Goal: Register for event/course

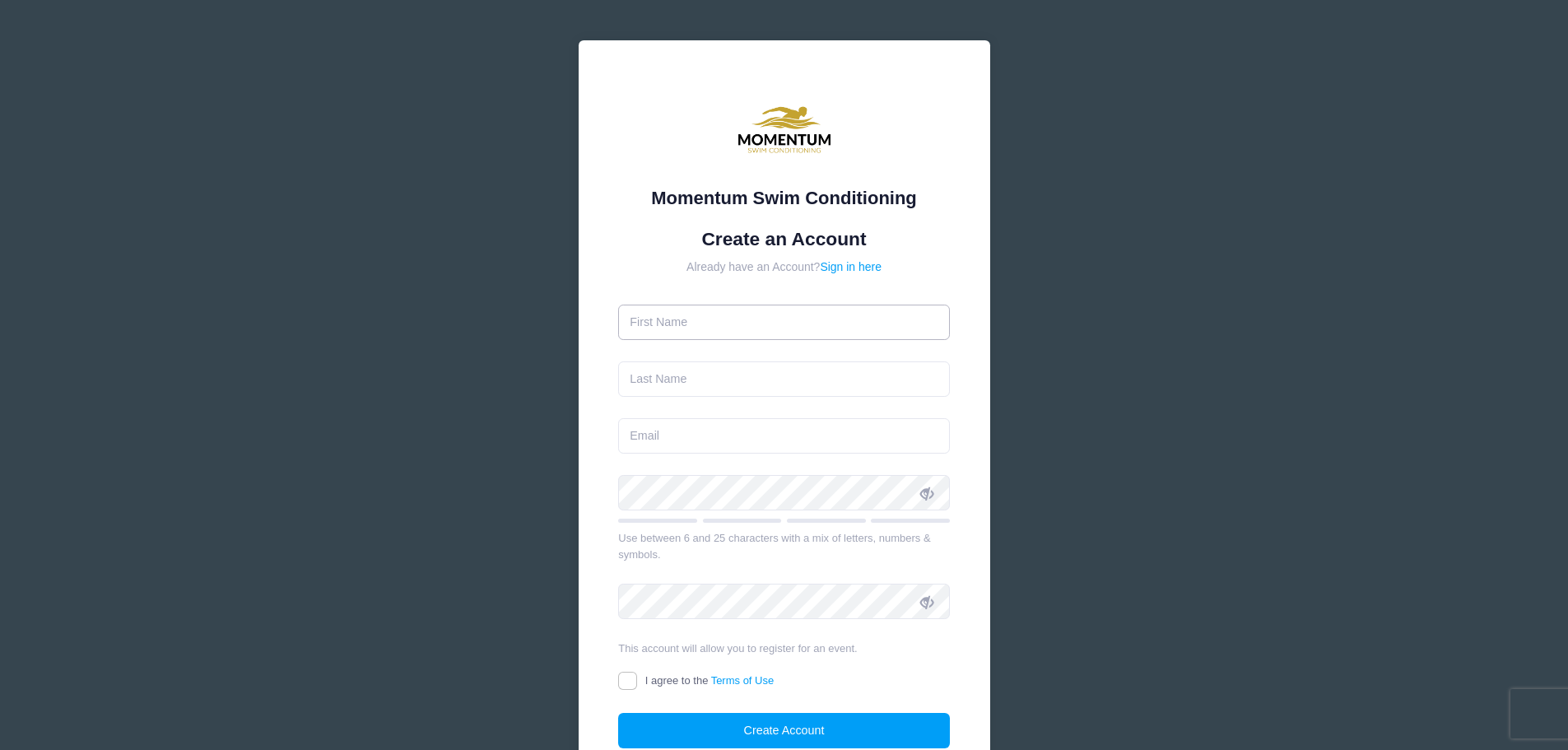
click at [820, 321] on input "text" at bounding box center [784, 322] width 332 height 35
type input "[PERSON_NAME]"
type input "[EMAIL_ADDRESS][DOMAIN_NAME]"
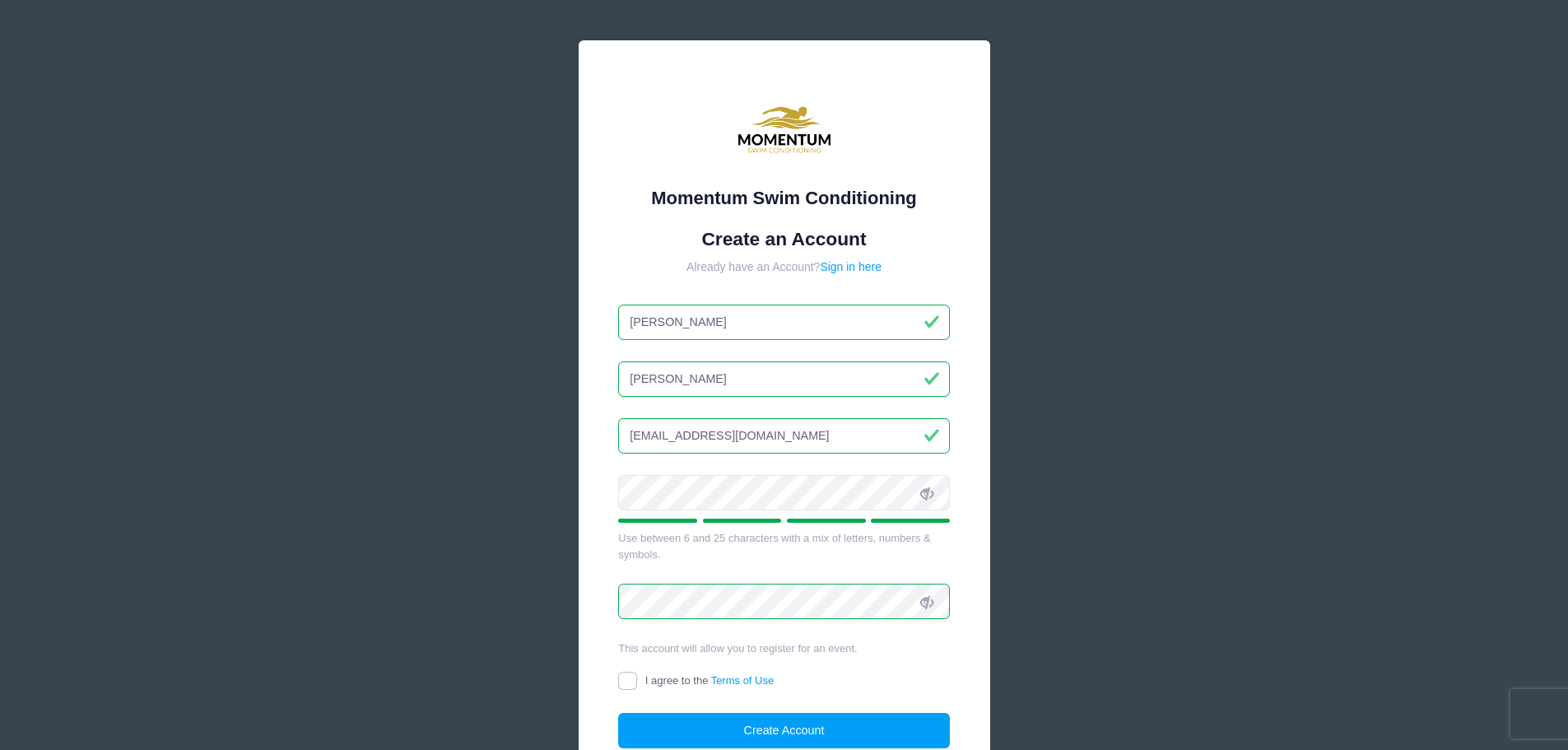
click at [639, 678] on label "I agree to the Terms of Use" at bounding box center [696, 682] width 156 height 18
click at [637, 678] on input "I agree to the Terms of Use" at bounding box center [627, 681] width 19 height 19
checkbox input "true"
click at [765, 728] on button "Create Account" at bounding box center [784, 730] width 332 height 35
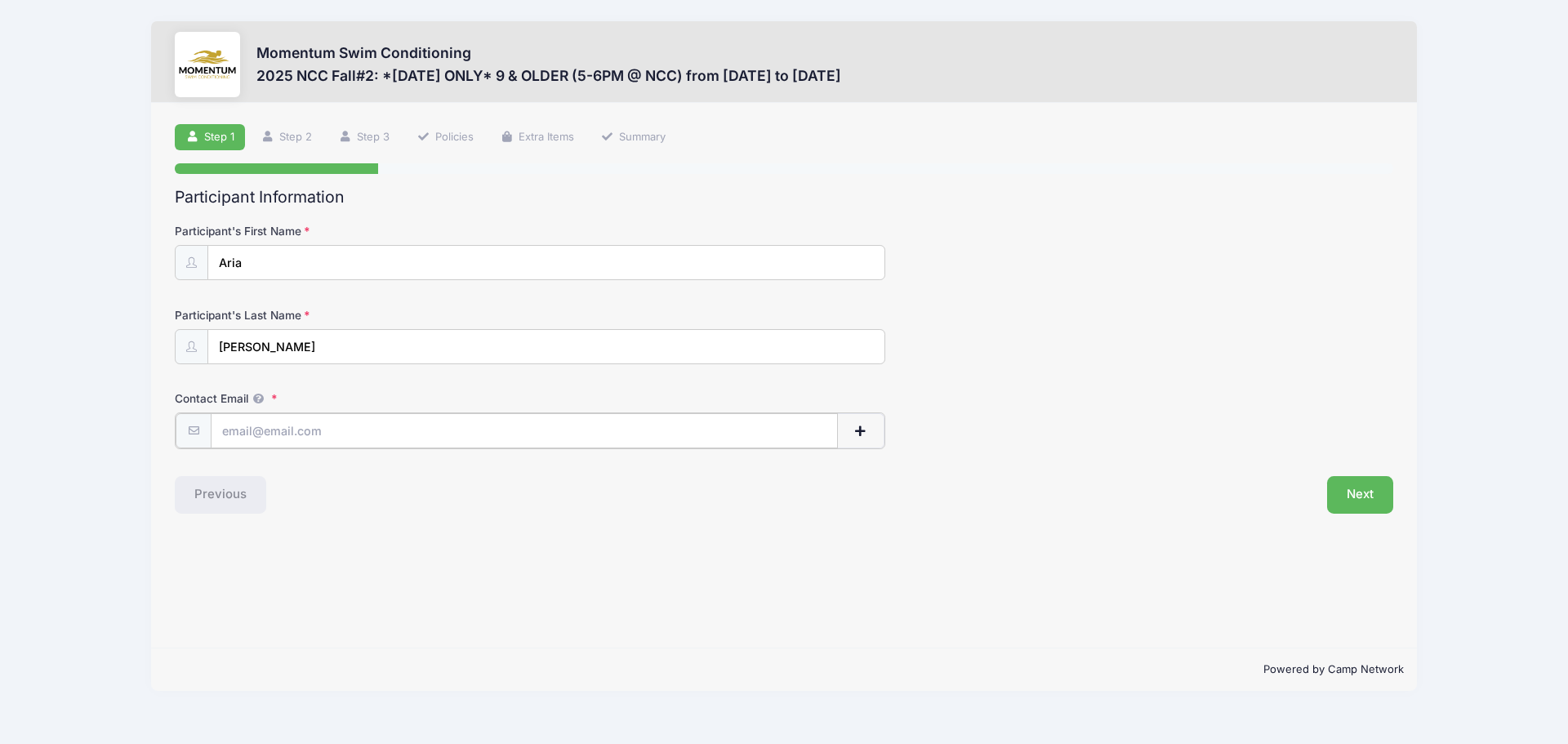
click at [304, 441] on input "Contact Email" at bounding box center [524, 431] width 627 height 35
type input "[EMAIL_ADDRESS][DOMAIN_NAME]"
click at [1364, 500] on button "Next" at bounding box center [1360, 492] width 66 height 38
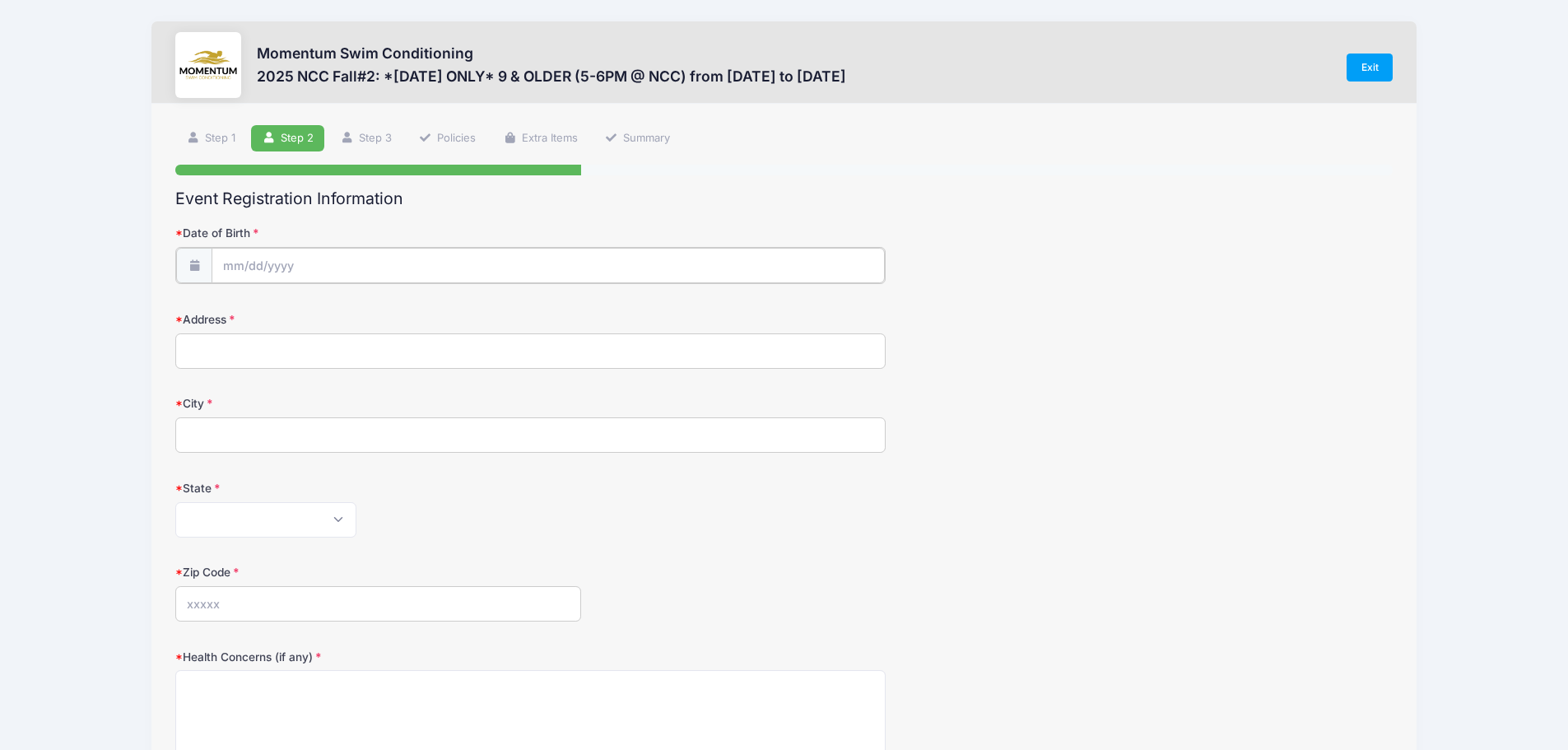
click at [364, 260] on input "Date of Birth" at bounding box center [548, 265] width 673 height 35
click at [280, 262] on input "Date of Birth" at bounding box center [548, 265] width 673 height 35
click at [231, 263] on input "Date of Birth" at bounding box center [548, 265] width 673 height 35
click at [384, 310] on span at bounding box center [387, 315] width 12 height 13
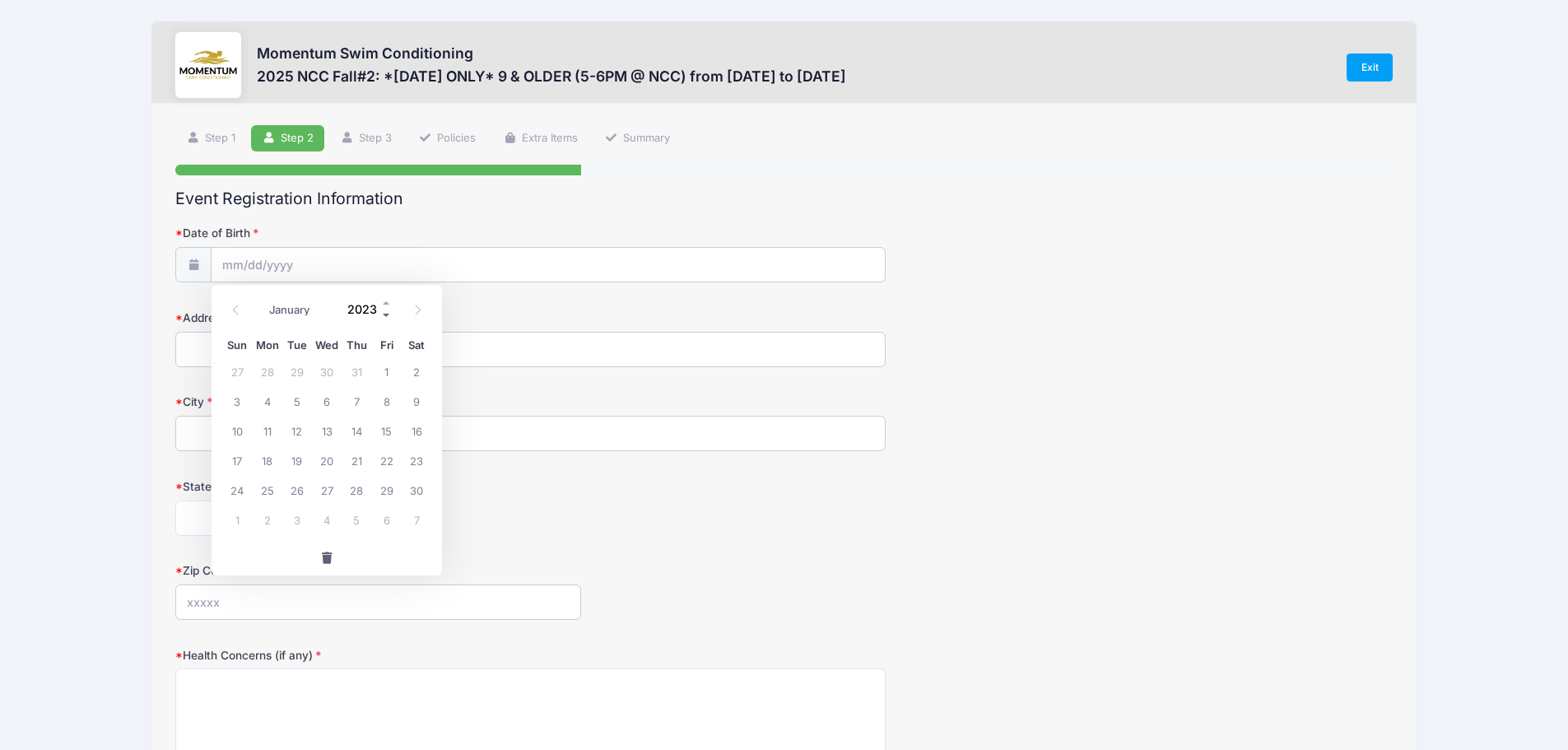
click at [384, 310] on span at bounding box center [387, 315] width 12 height 13
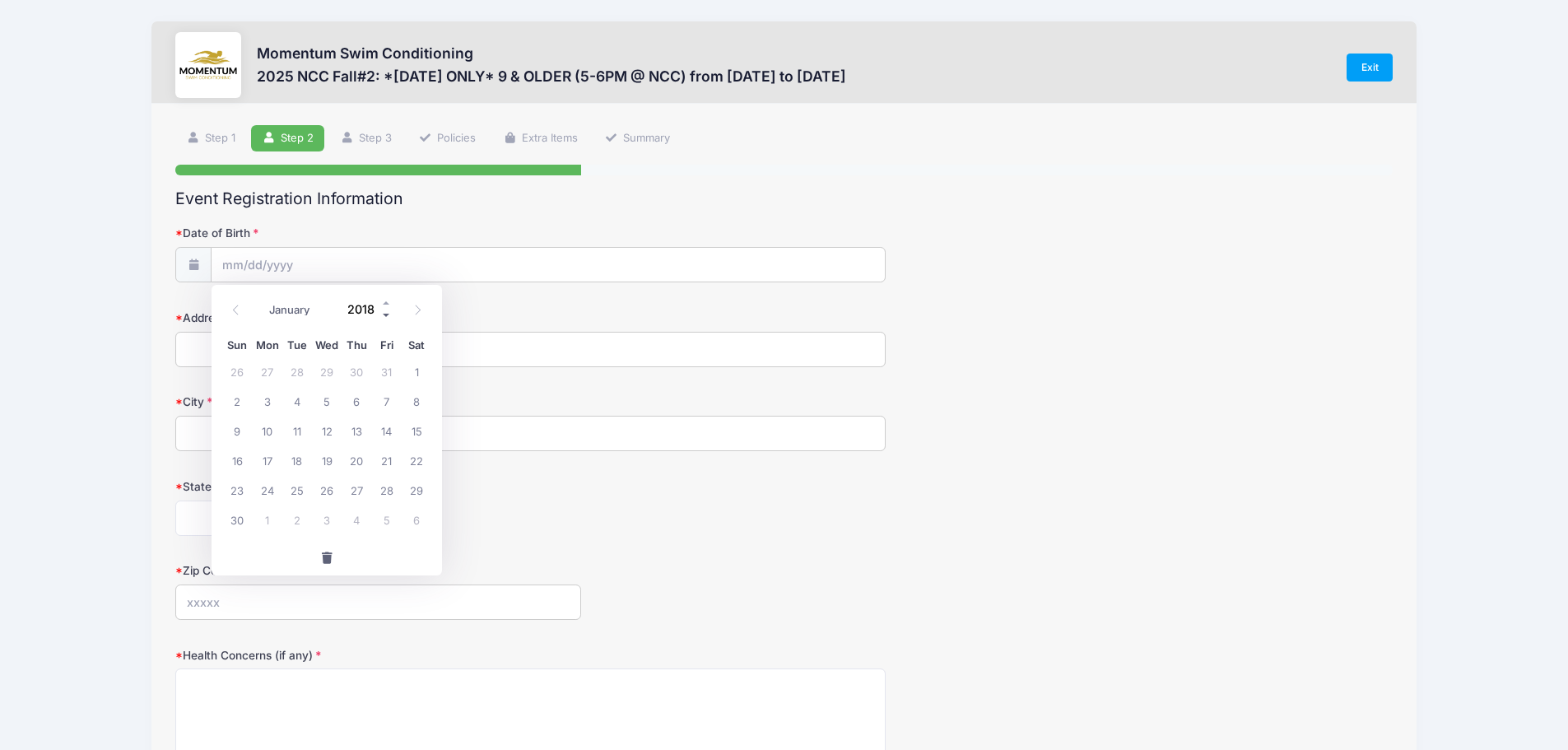
click at [384, 310] on span at bounding box center [387, 315] width 12 height 13
type input "2016"
click at [301, 306] on select "January February March April May June July August September October November De…" at bounding box center [297, 309] width 73 height 21
select select "5"
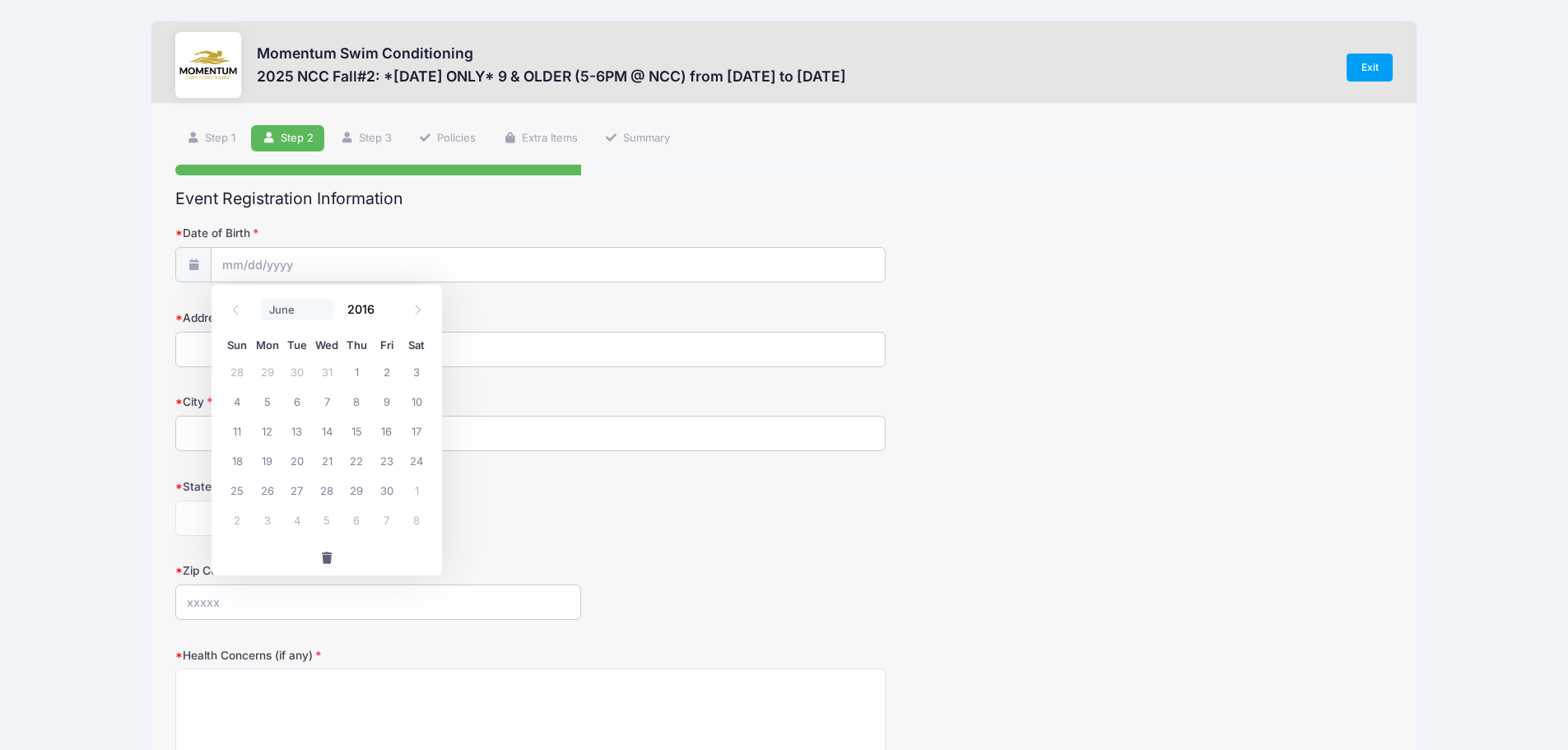
click at [261, 298] on select "January February March April May June July August September October November De…" at bounding box center [297, 309] width 73 height 21
click at [354, 464] on span "23" at bounding box center [356, 460] width 29 height 29
type input "[DATE]"
click at [327, 345] on input "Address" at bounding box center [530, 349] width 710 height 35
type input "[STREET_ADDRESS]"
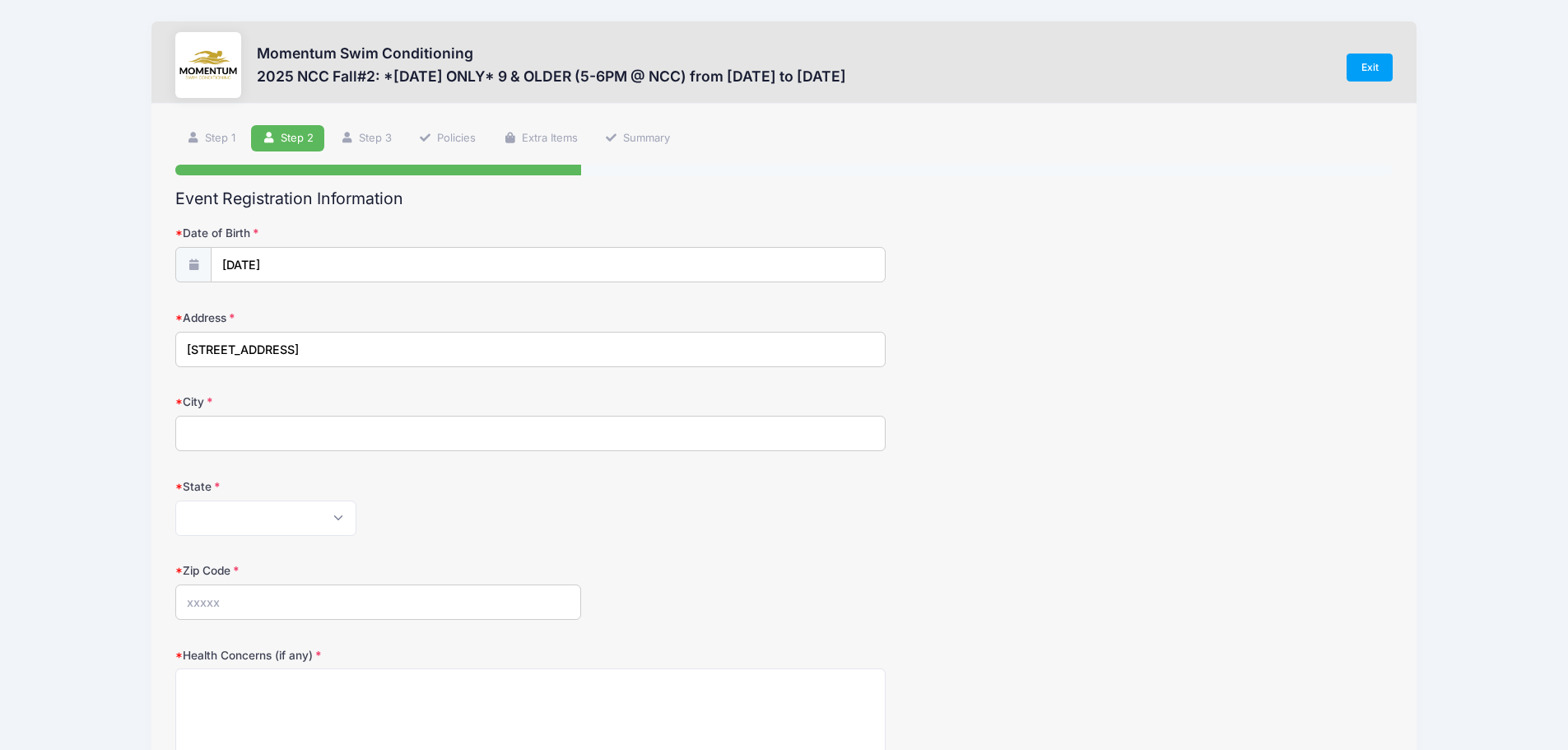
type input "Naperville"
select select "IL"
type input "60563"
click at [681, 551] on form "Date of Birth [DATE] Address [STREET_ADDRESS] City [GEOGRAPHIC_DATA] State [US_…" at bounding box center [784, 576] width 1217 height 704
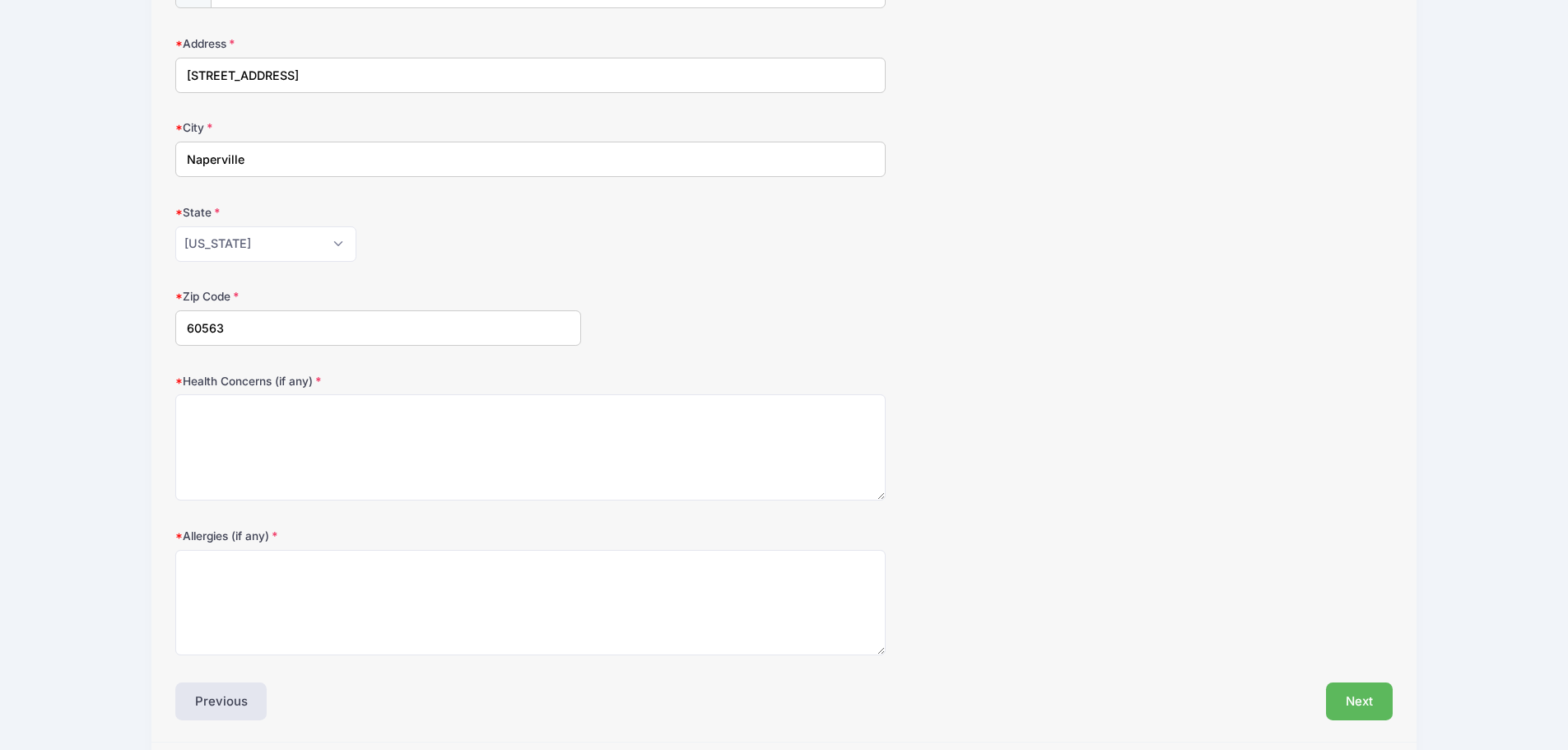
scroll to position [331, 0]
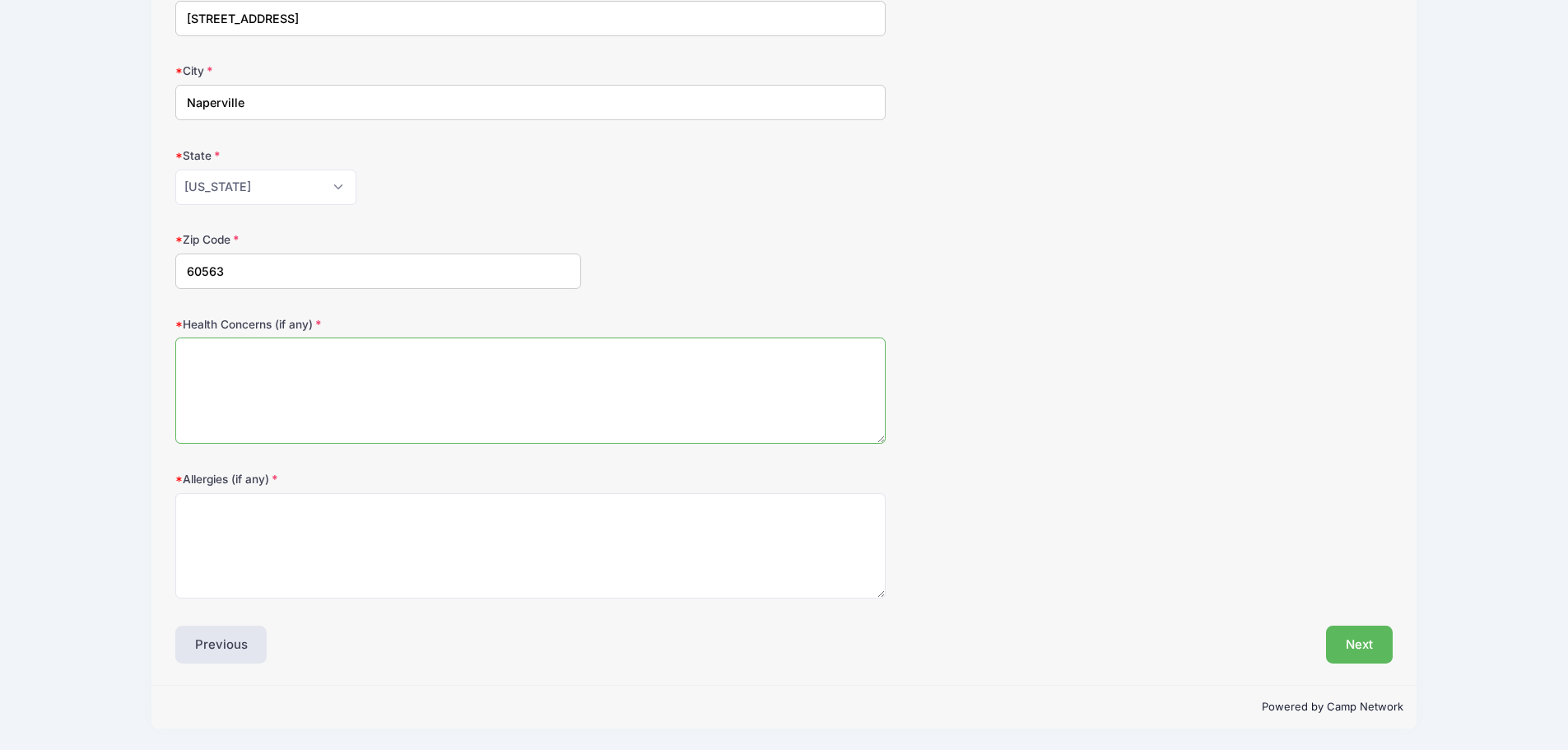
click at [523, 391] on textarea "Health Concerns (if any)" at bounding box center [530, 390] width 710 height 106
type textarea "NA"
click at [1366, 639] on button "Next" at bounding box center [1359, 644] width 66 height 38
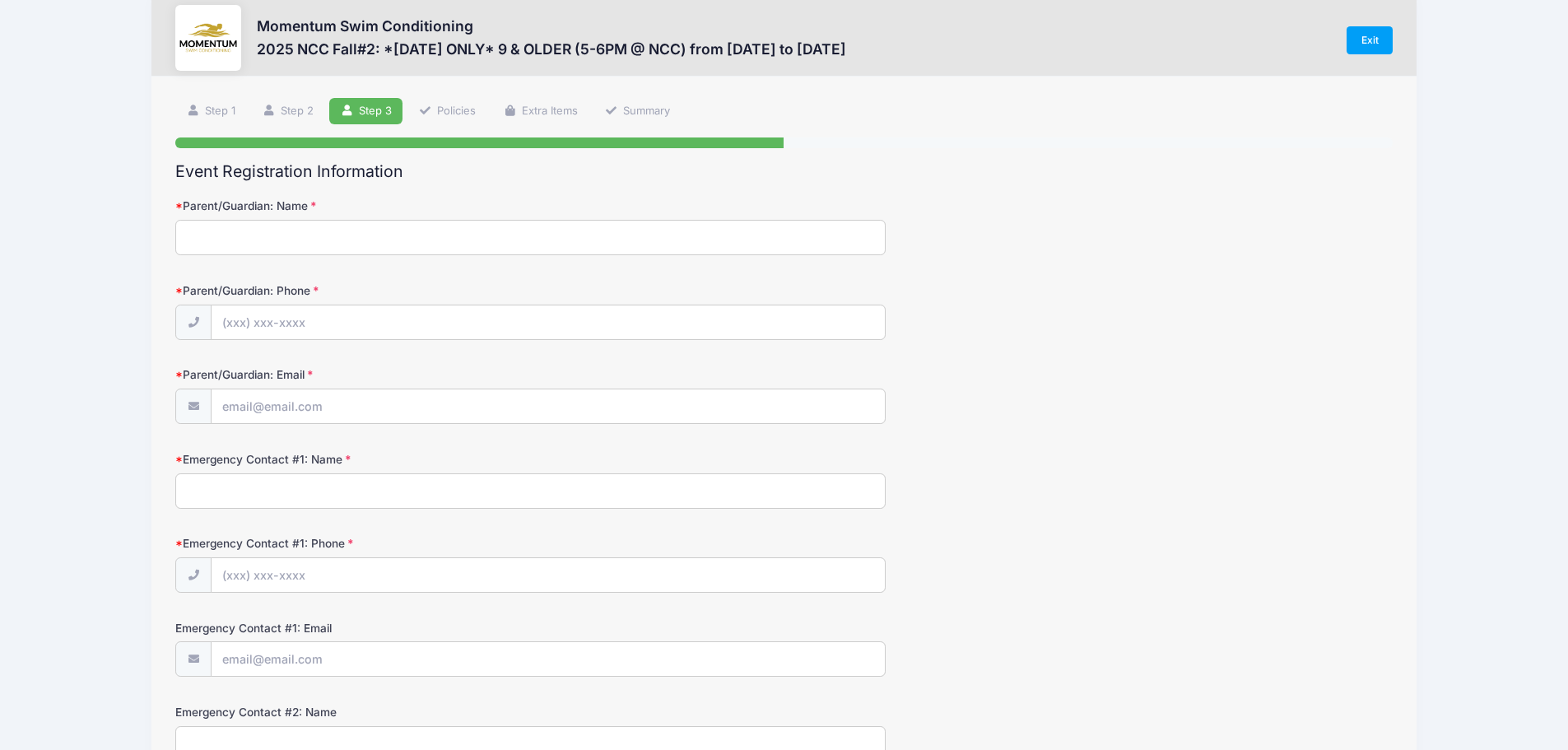
scroll to position [0, 0]
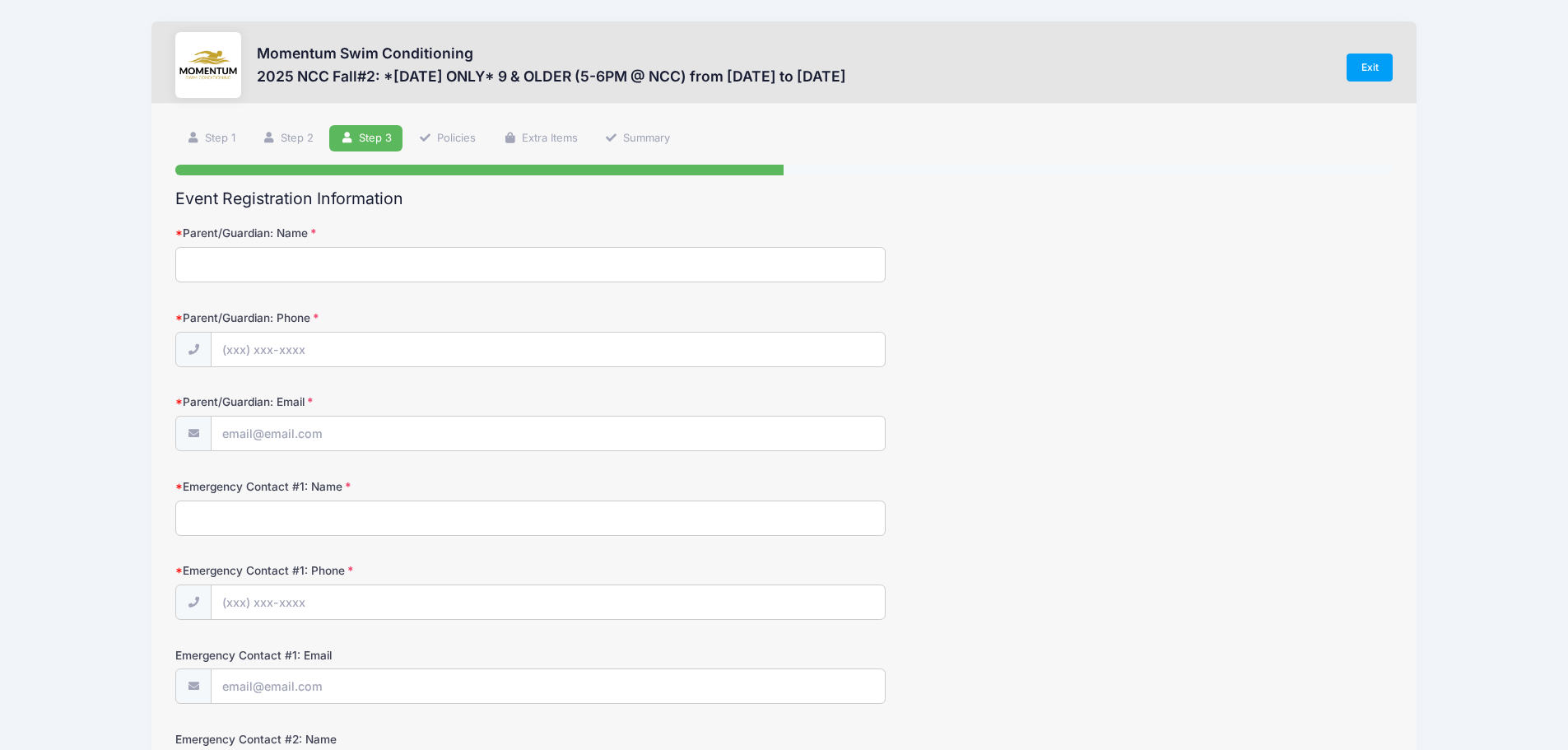
click at [489, 264] on input "Parent/Guardian: Name" at bounding box center [530, 264] width 710 height 35
type input "[PERSON_NAME]"
type input "[PHONE_NUMBER]"
type input "[EMAIL_ADDRESS][DOMAIN_NAME]"
type input "[PERSON_NAME]"
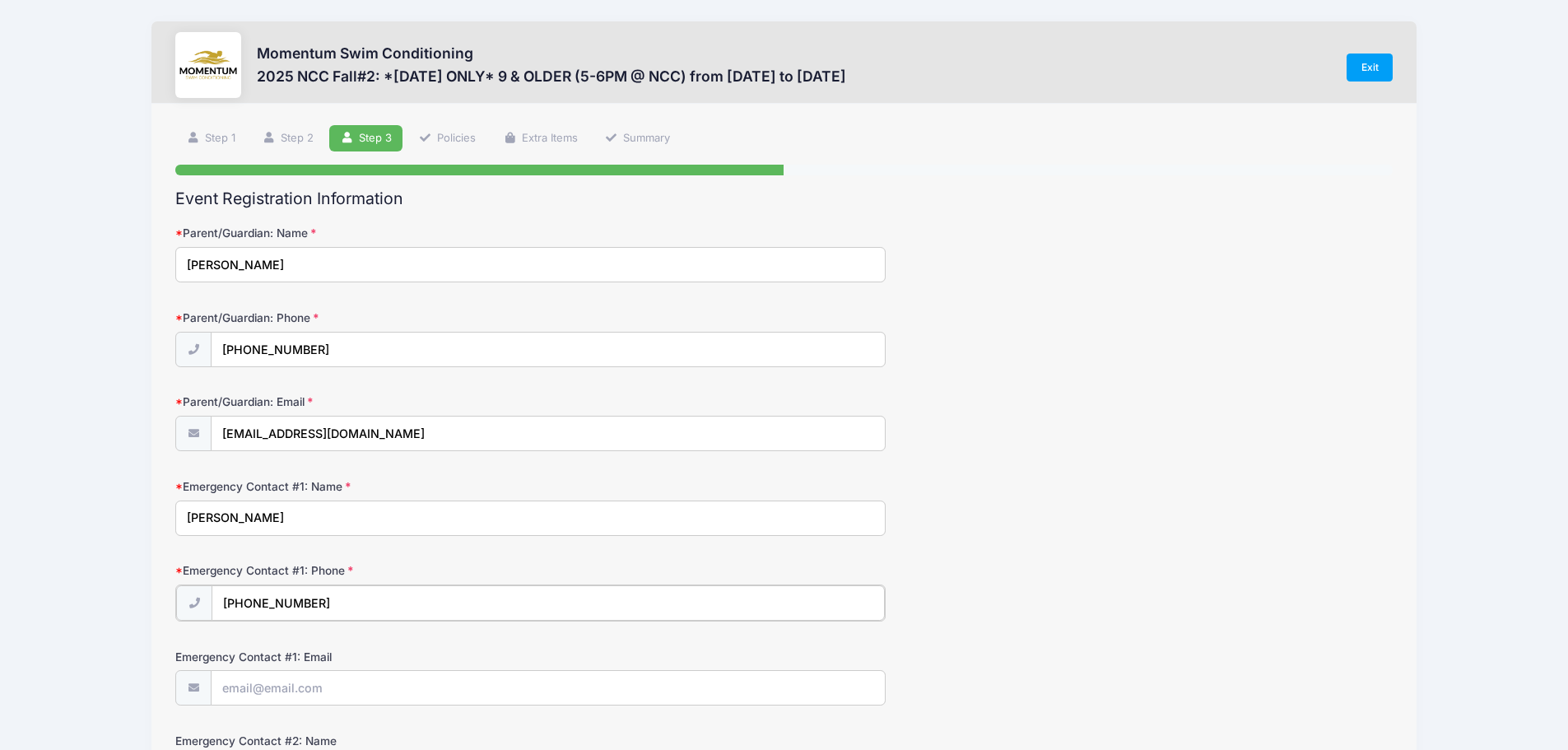
type input "[PHONE_NUMBER]"
type input "[EMAIL_ADDRESS][DOMAIN_NAME]"
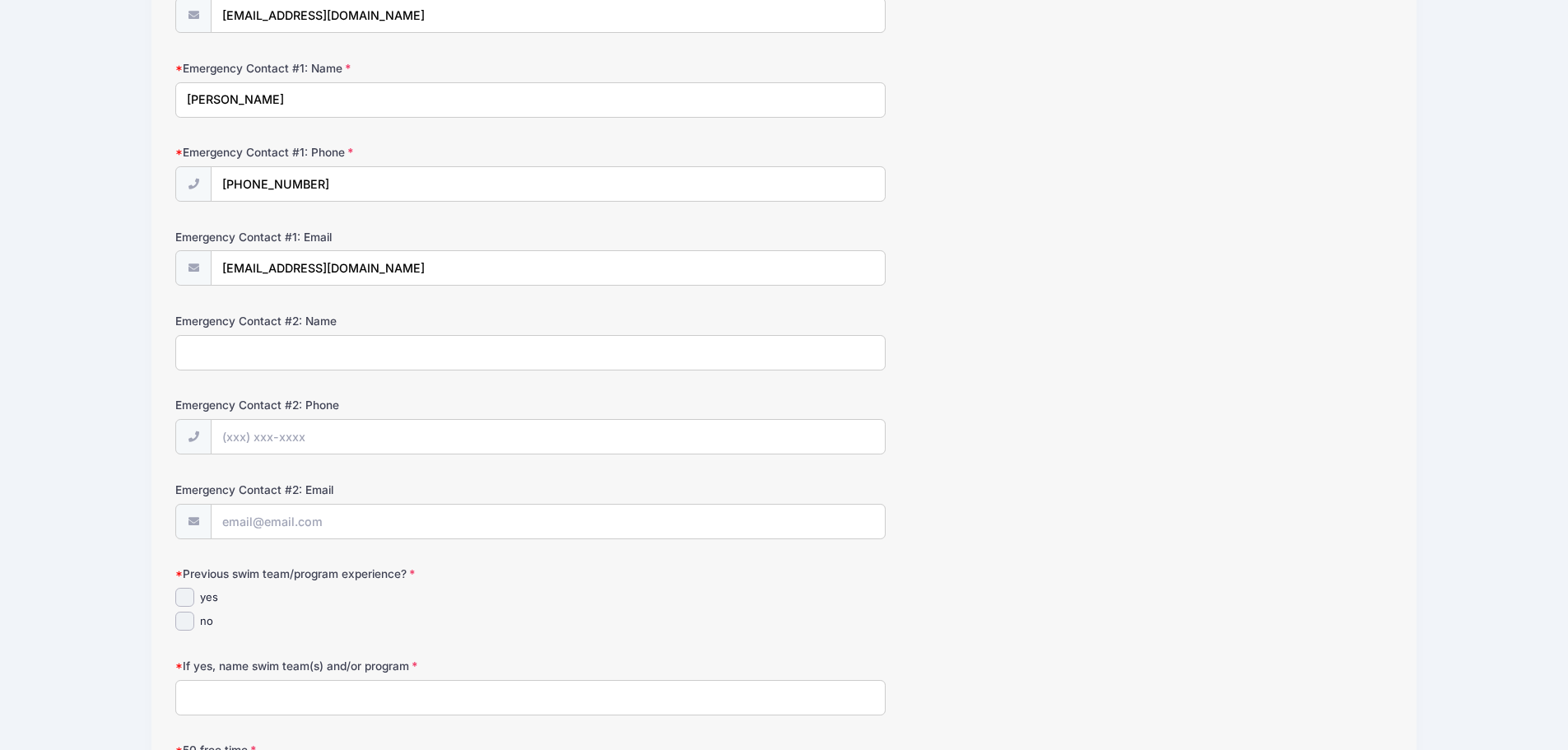
scroll to position [441, 0]
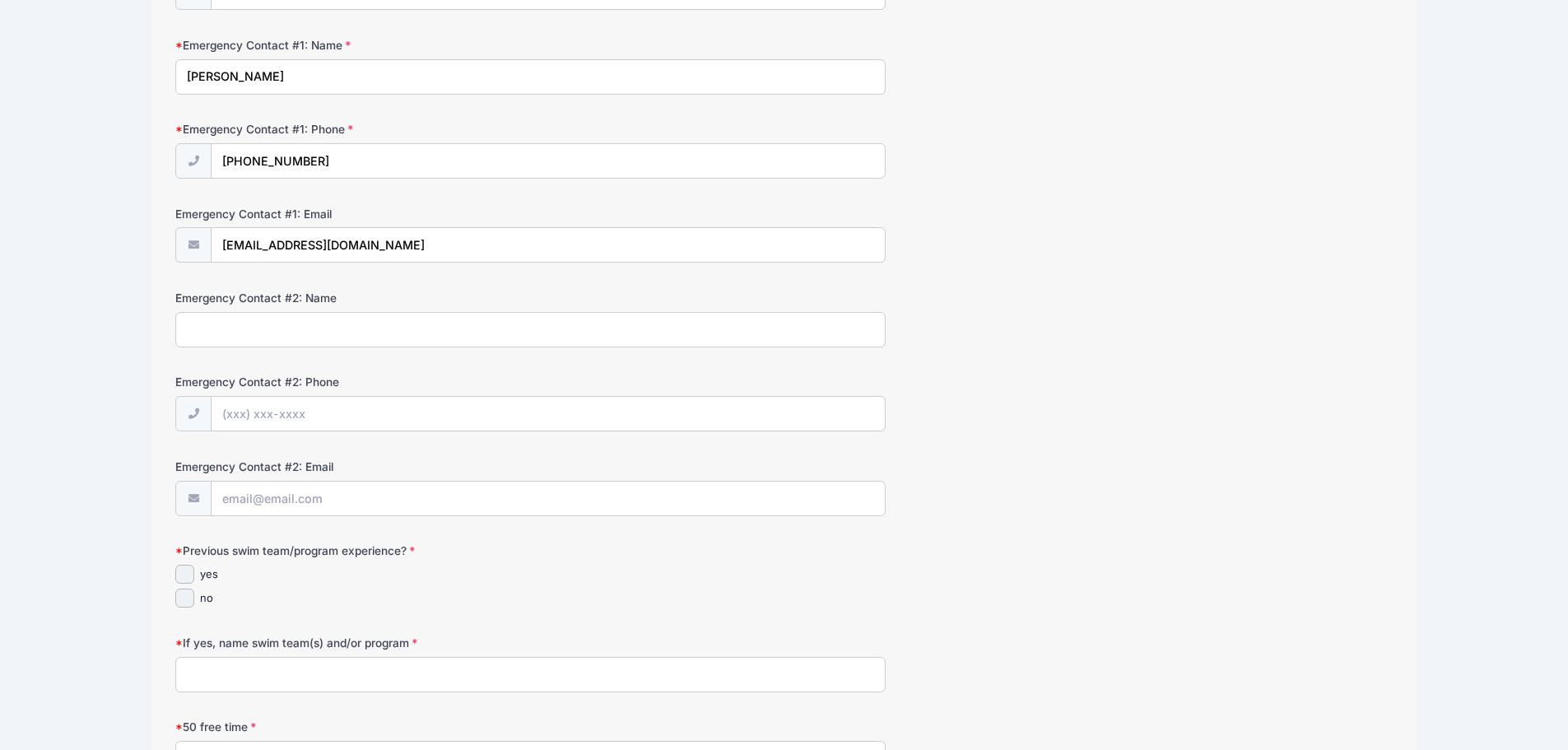
click at [254, 322] on input "Emergency Contact #2: Name" at bounding box center [530, 330] width 710 height 35
type input "[PERSON_NAME]"
type input "[PHONE_NUMBER]"
type input "[EMAIL_ADDRESS][DOMAIN_NAME]"
click at [528, 525] on form "Parent/Guardian: Name [PERSON_NAME] Parent/Guardian: Phone [PHONE_NUMBER] Paren…" at bounding box center [784, 364] width 1217 height 1161
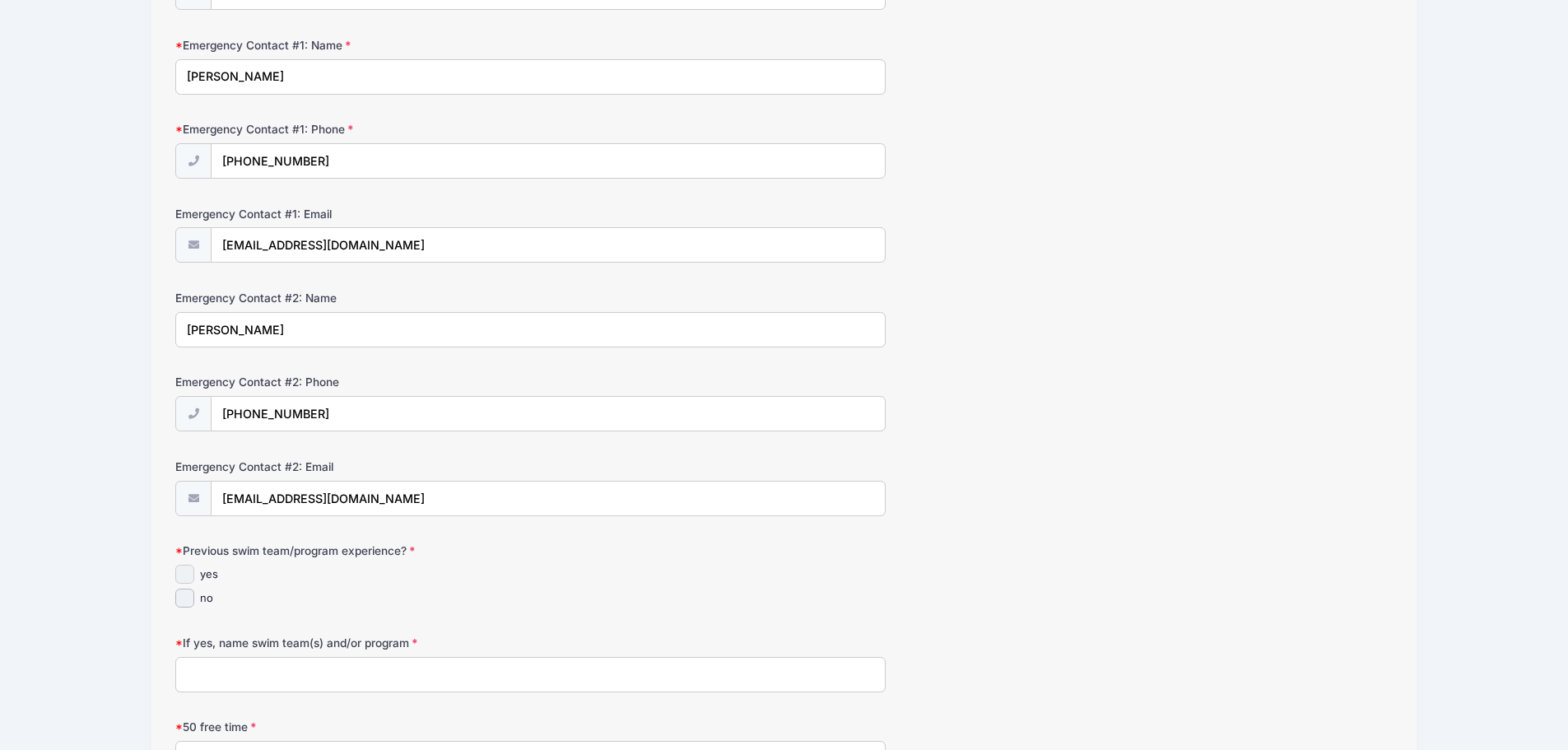
click at [190, 574] on input "yes" at bounding box center [184, 573] width 19 height 19
checkbox input "true"
click at [311, 679] on input "If yes, name swim team(s) and/or program" at bounding box center [530, 675] width 710 height 35
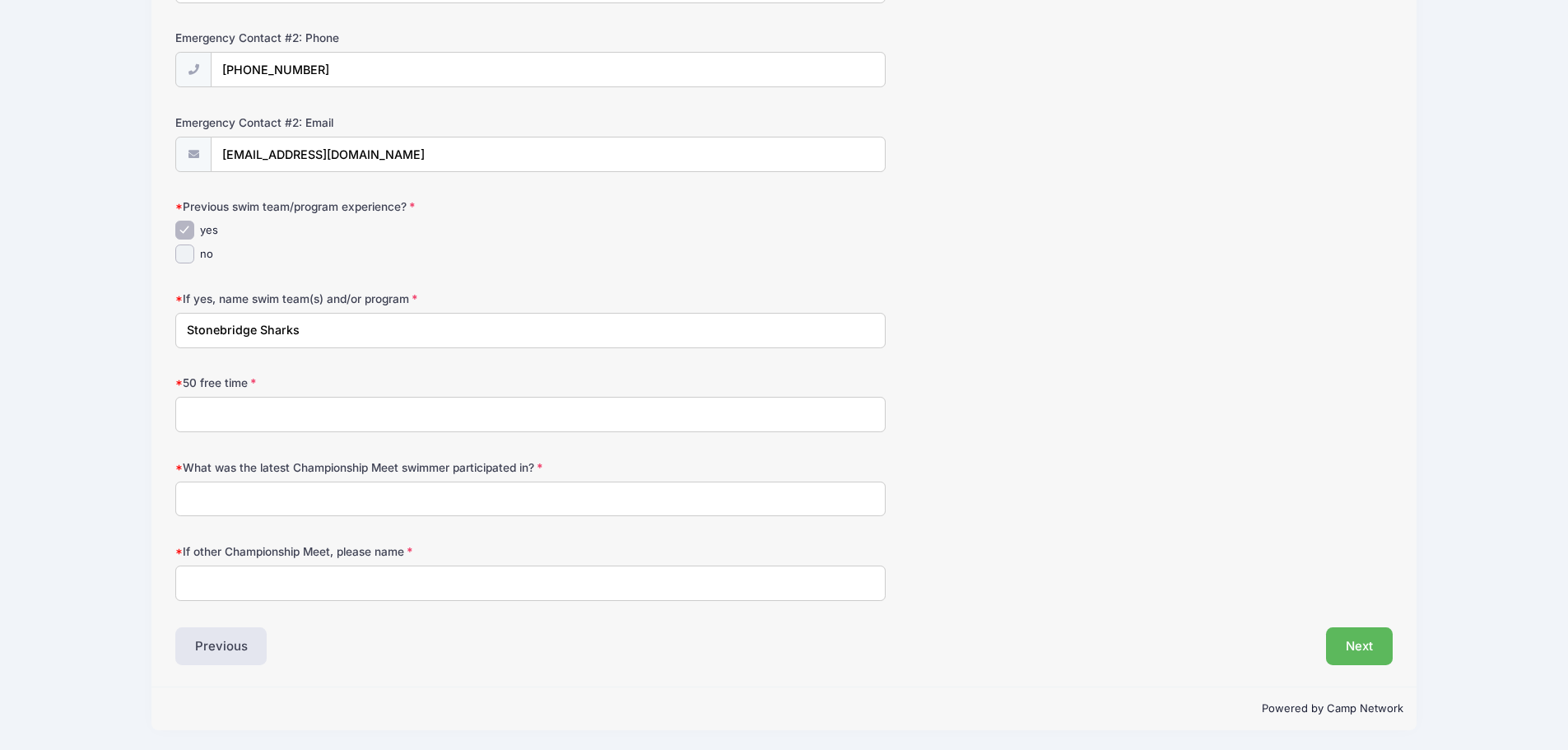
scroll to position [787, 0]
type input "Stonebridge Sharks"
click at [373, 413] on input "50 free time" at bounding box center [530, 413] width 710 height 35
type input "42"
click at [377, 500] on input "What was the latest Championship Meet swimmer participated in?" at bounding box center [530, 497] width 710 height 35
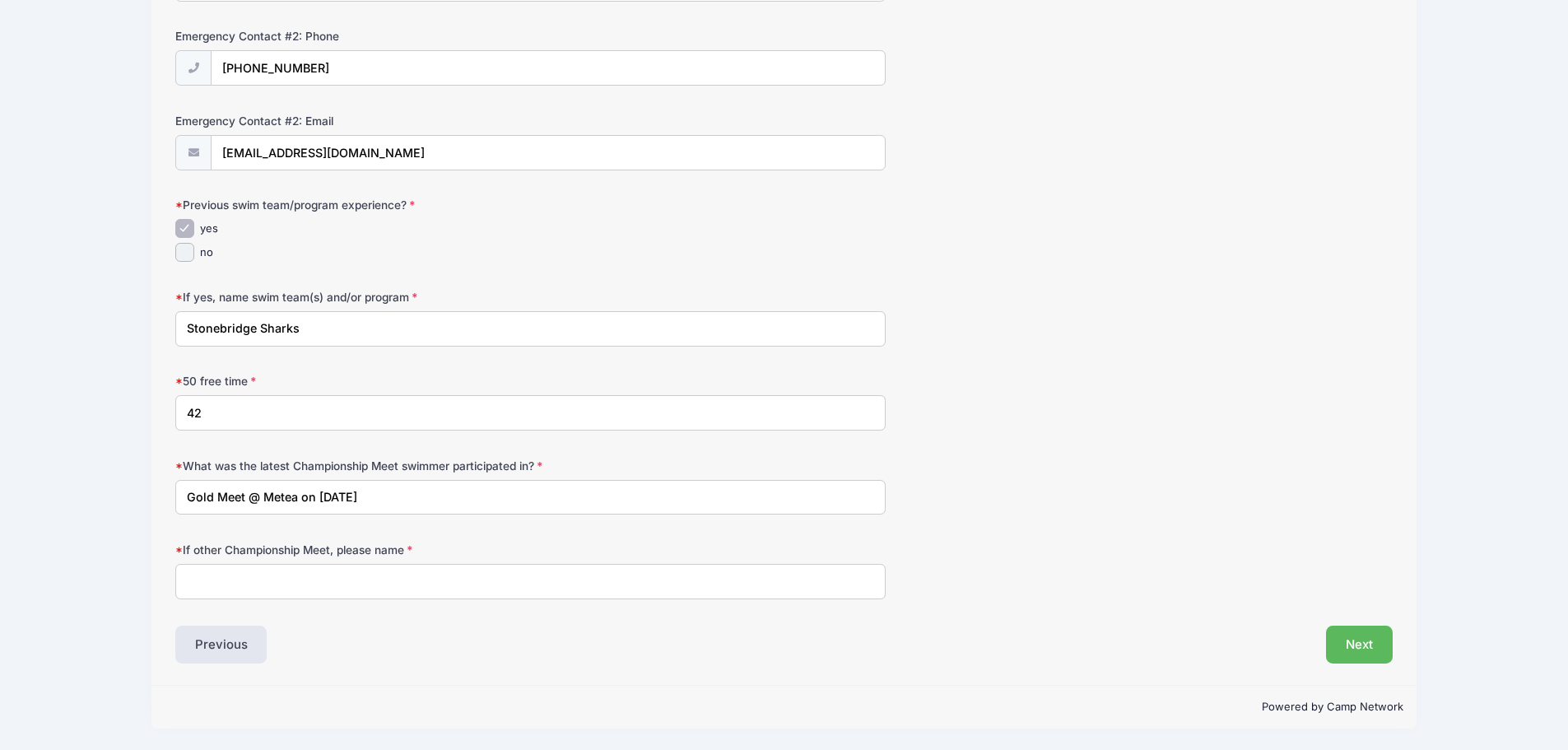
type input "Gold Meet @ Metea on [DATE]"
type input "NA"
click at [1353, 647] on button "Next" at bounding box center [1359, 644] width 66 height 38
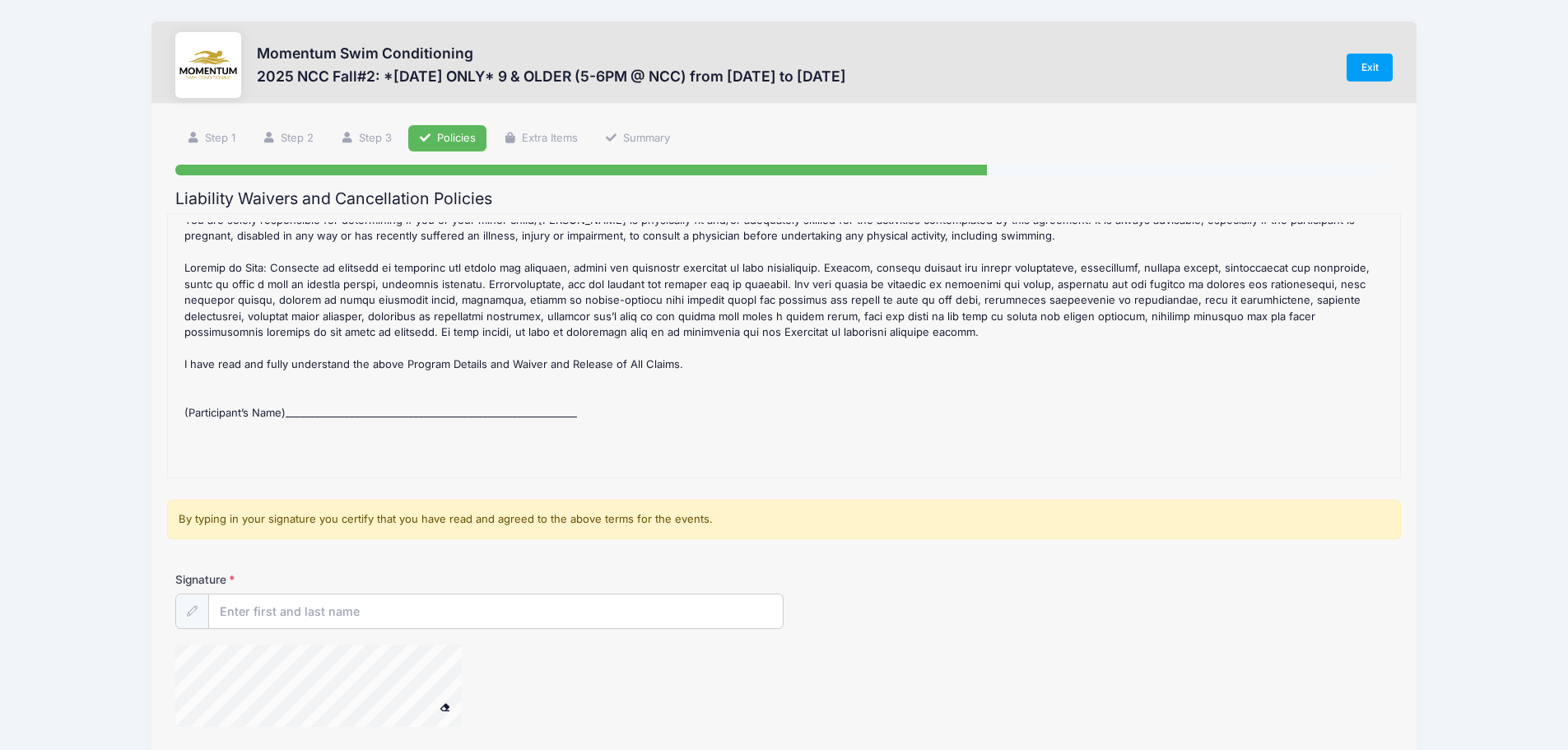
scroll to position [314, 0]
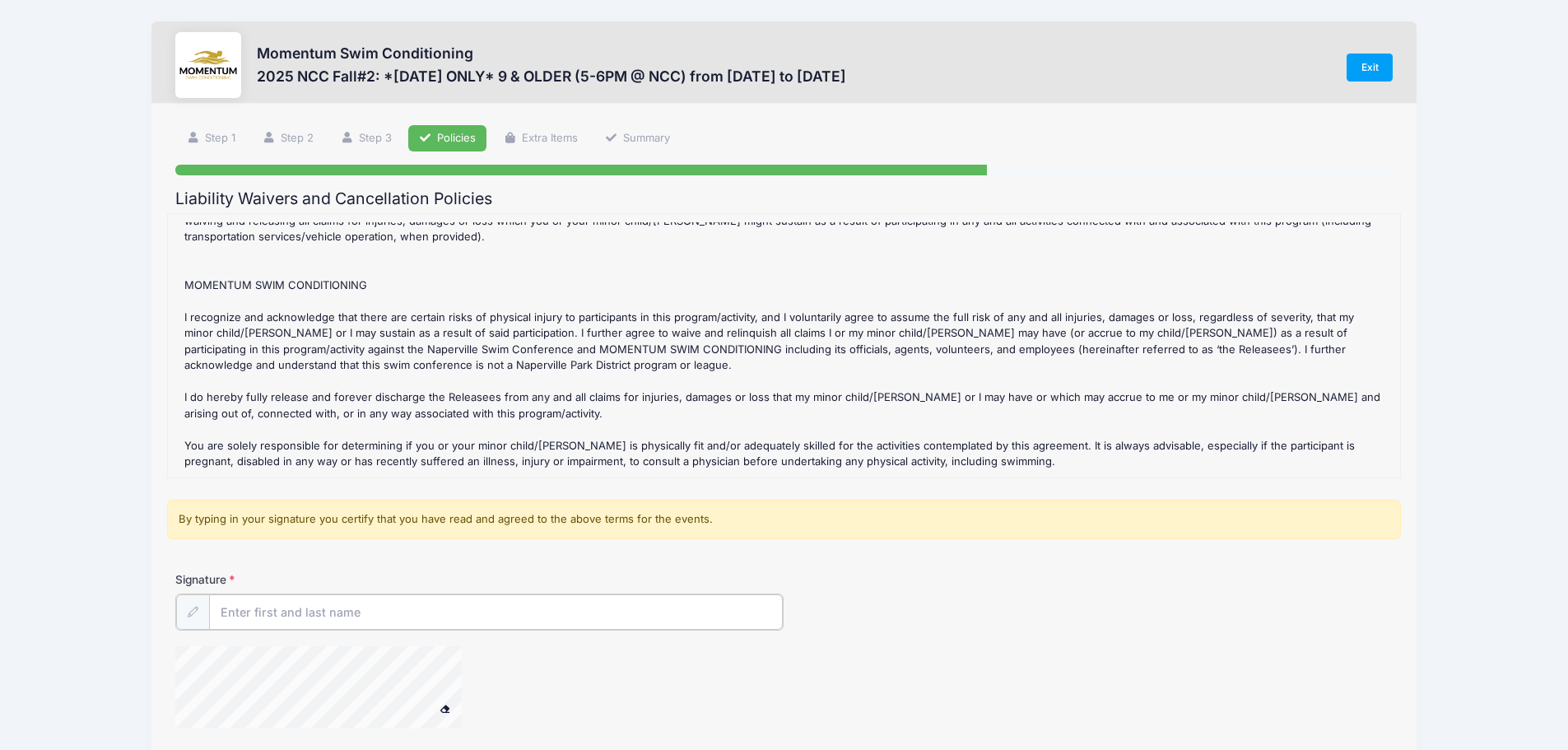
click at [293, 613] on input "Signature" at bounding box center [495, 612] width 574 height 35
type input "[PERSON_NAME]"
click at [1259, 458] on div "2025 NCC Fall#2: *[DATE] ONLY* 9 & OLDER (5-6PM @ NCC) Refund Policy : CANCELLA…" at bounding box center [784, 345] width 1216 height 247
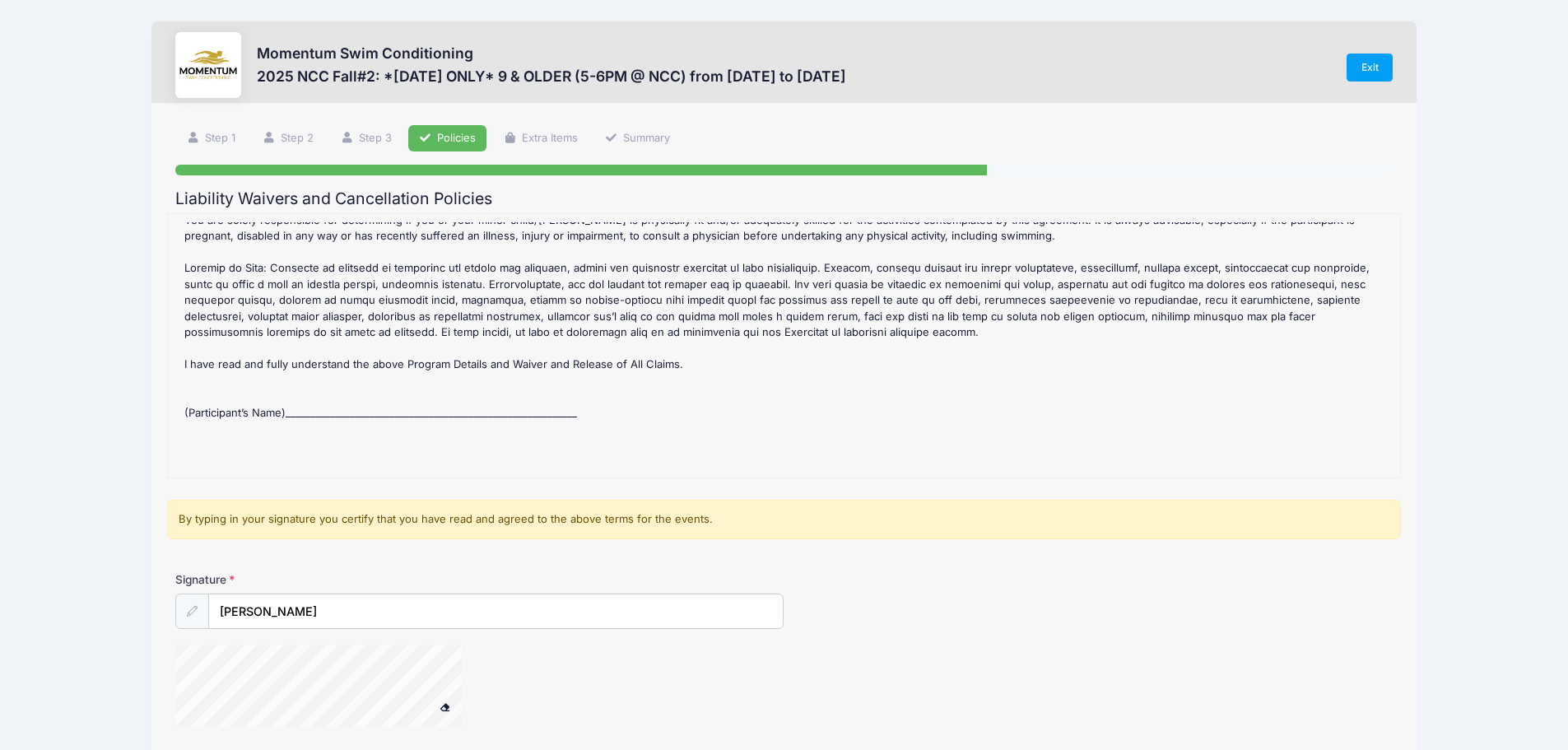
scroll to position [138, 0]
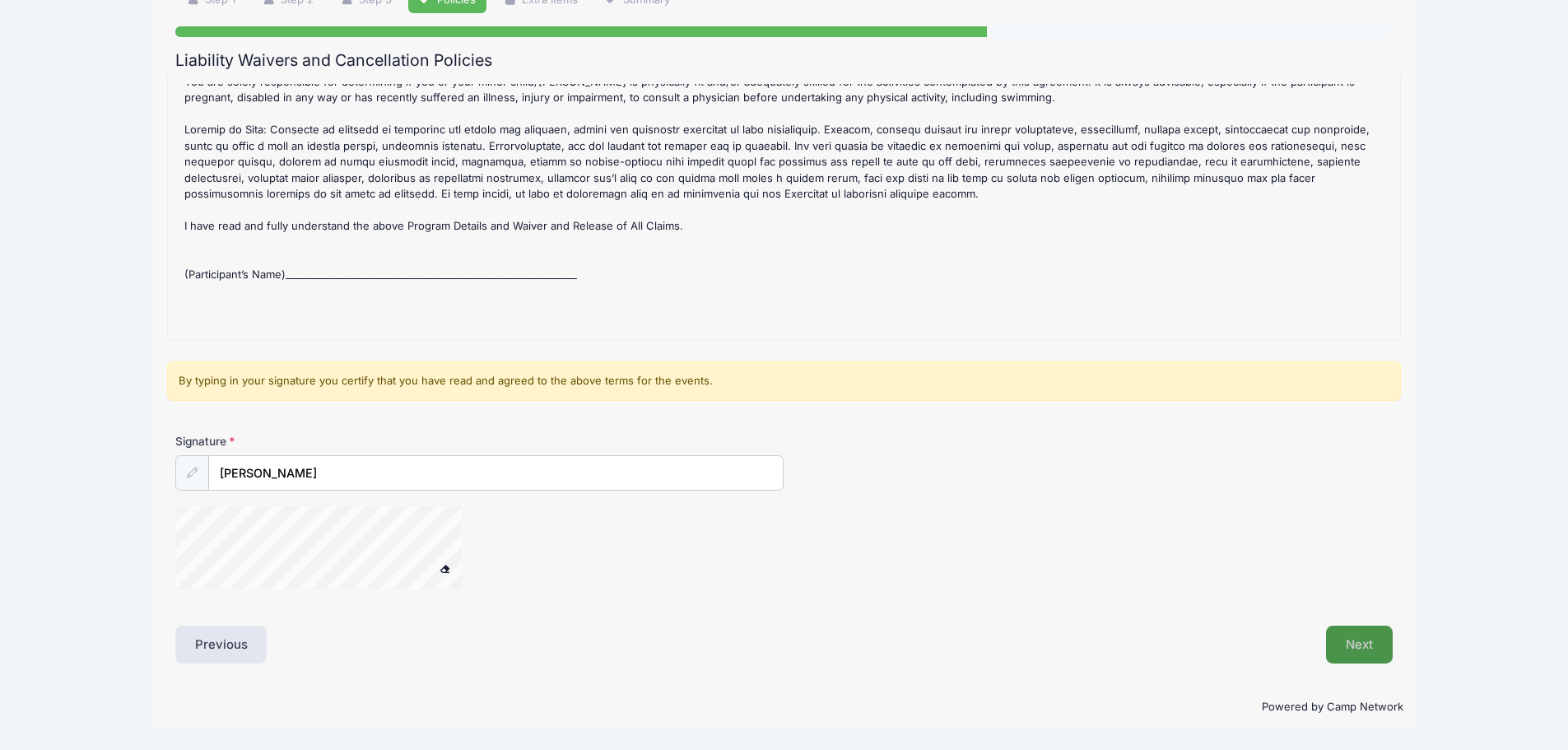
click at [1348, 651] on button "Next" at bounding box center [1359, 644] width 66 height 38
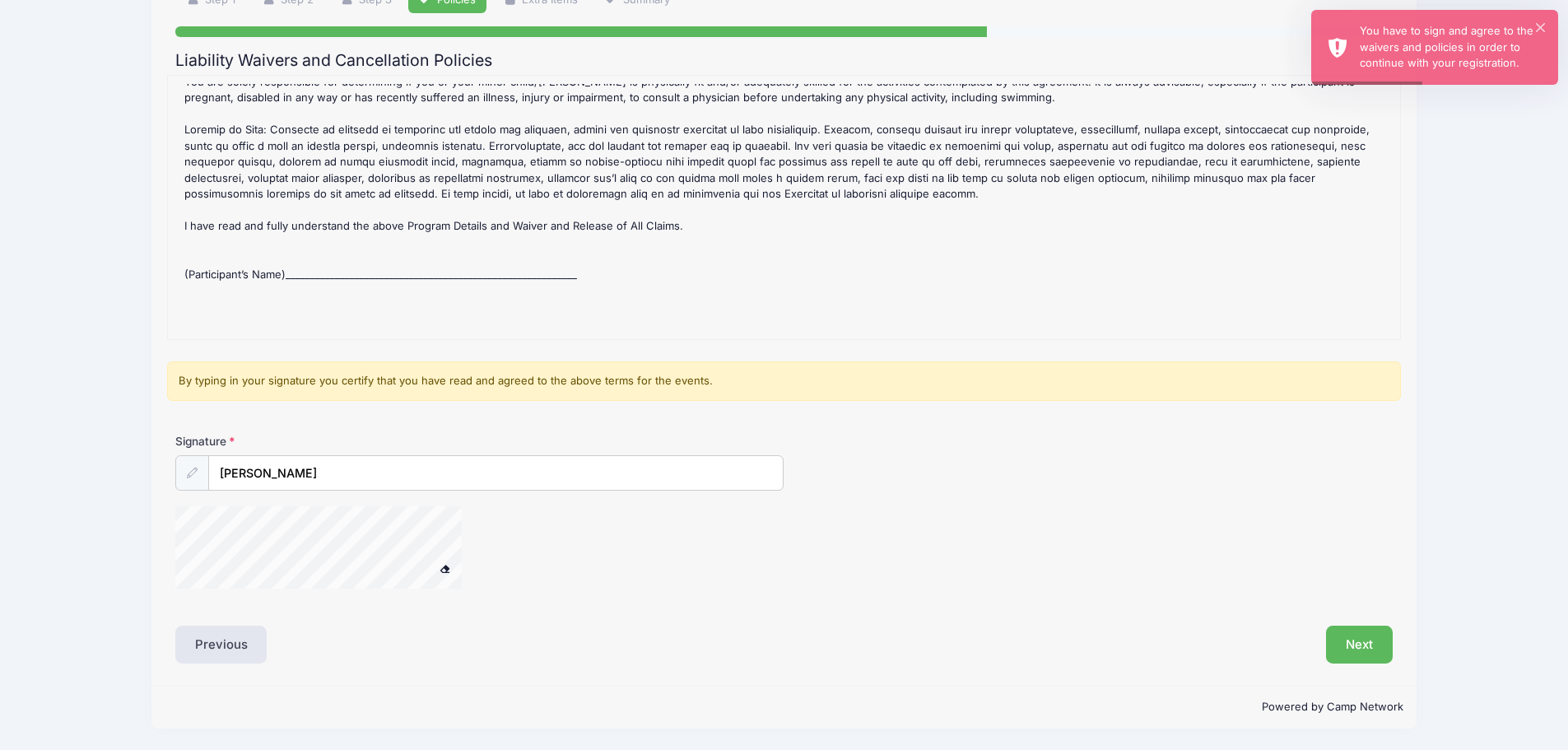
click at [315, 257] on div "2025 NCC Fall#2: *[DATE] ONLY* 9 & OLDER (5-6PM @ NCC) Refund Policy : CANCELLA…" at bounding box center [784, 207] width 1216 height 247
click at [314, 249] on div "2025 NCC Fall#2: *[DATE] ONLY* 9 & OLDER (5-6PM @ NCC) Refund Policy : CANCELLA…" at bounding box center [784, 207] width 1216 height 247
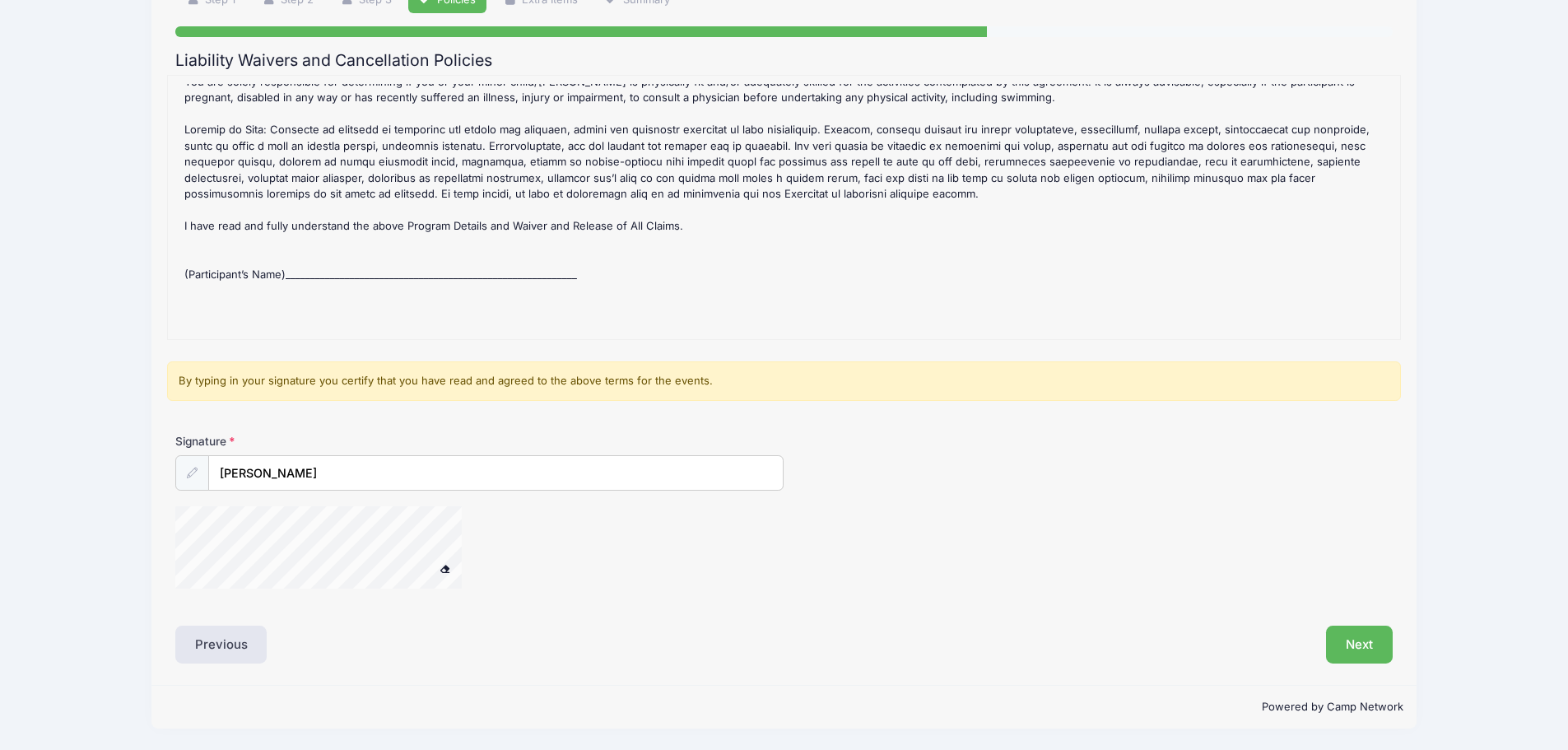
click at [446, 570] on span at bounding box center [446, 568] width 12 height 9
click at [451, 571] on button at bounding box center [445, 569] width 29 height 20
click at [1355, 638] on button "Next" at bounding box center [1359, 644] width 66 height 38
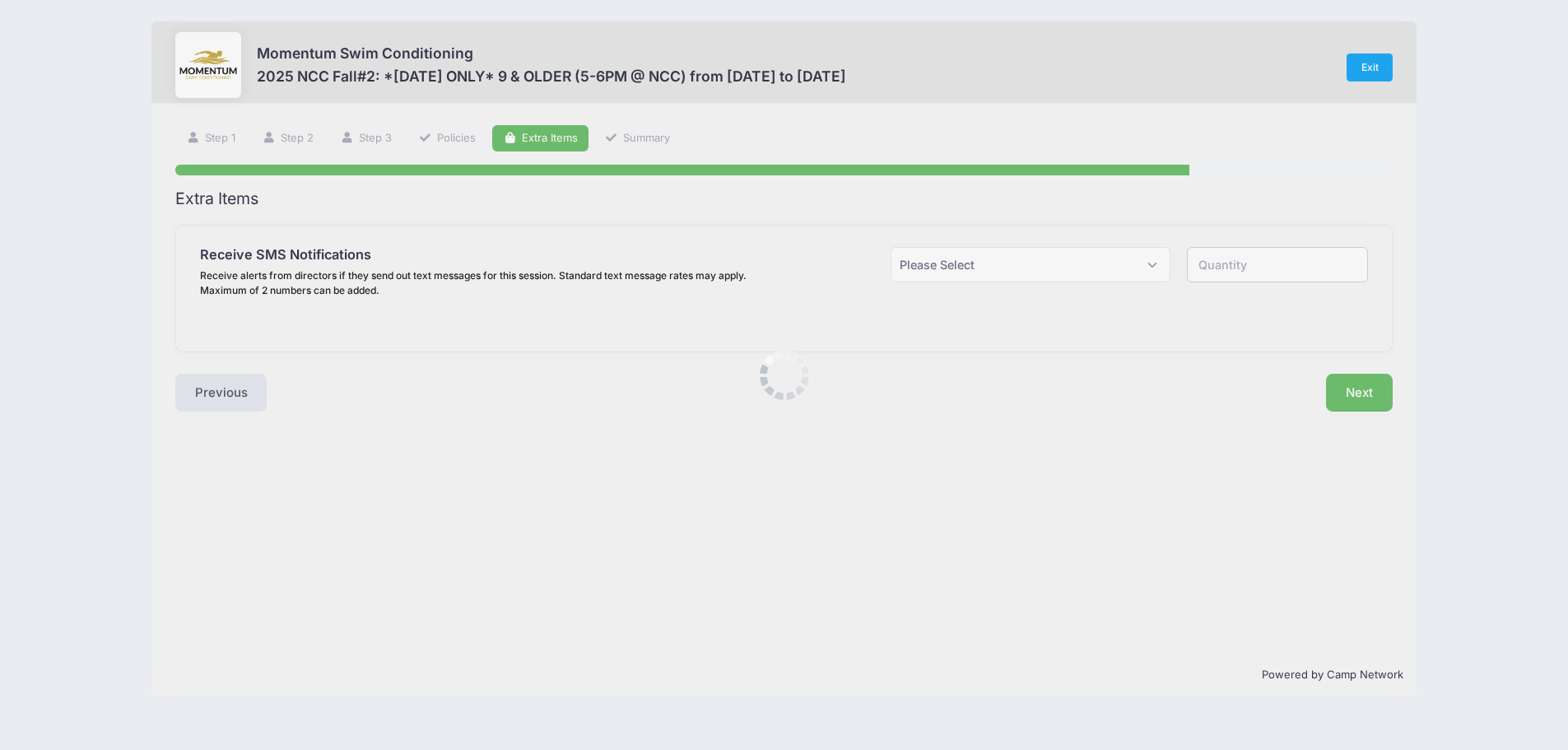
scroll to position [0, 0]
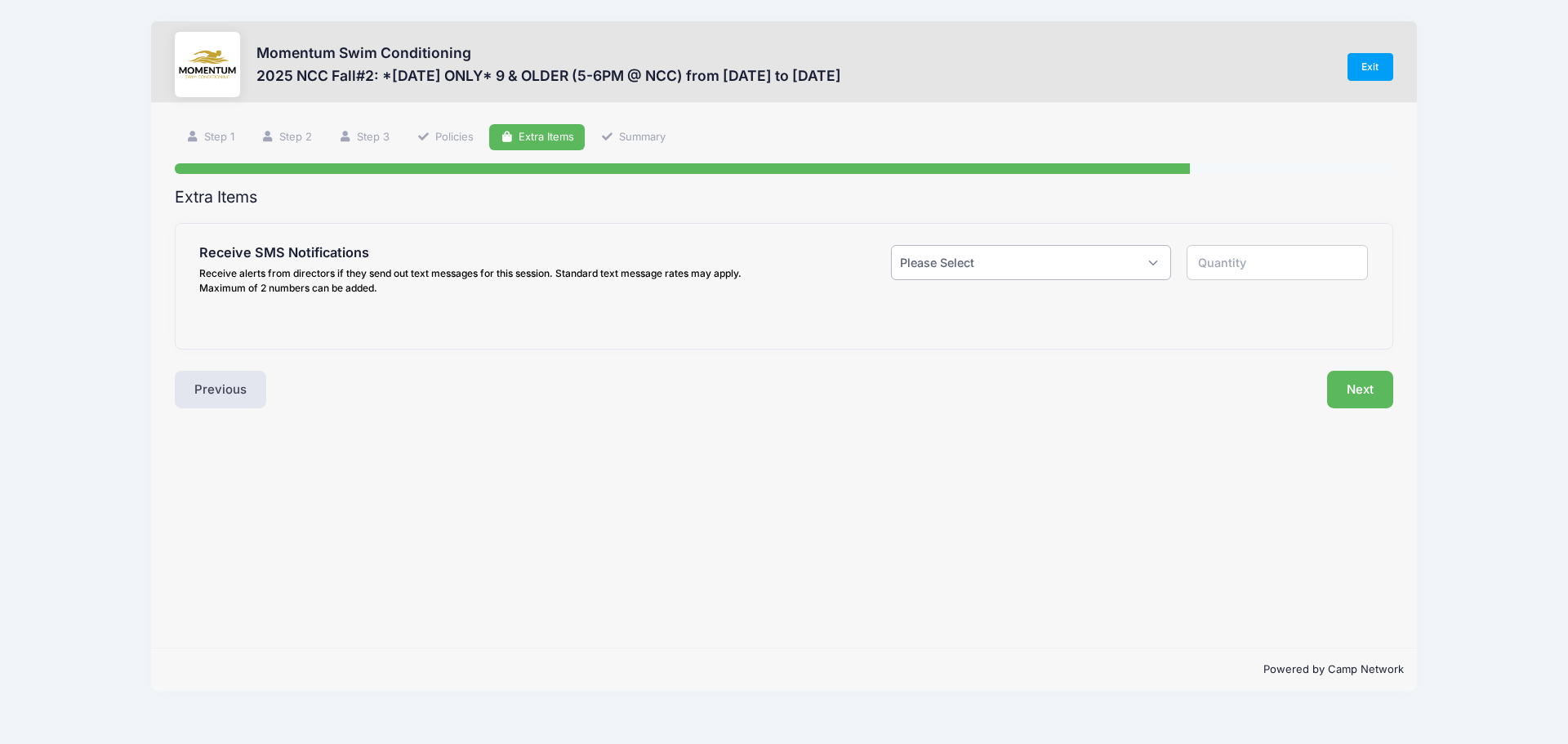
click at [1080, 270] on select "Please Select Yes ($0.00) No" at bounding box center [1030, 262] width 280 height 35
select select "1"
click at [891, 245] on select "Please Select Yes ($0.00) No" at bounding box center [1030, 262] width 280 height 35
type input "1"
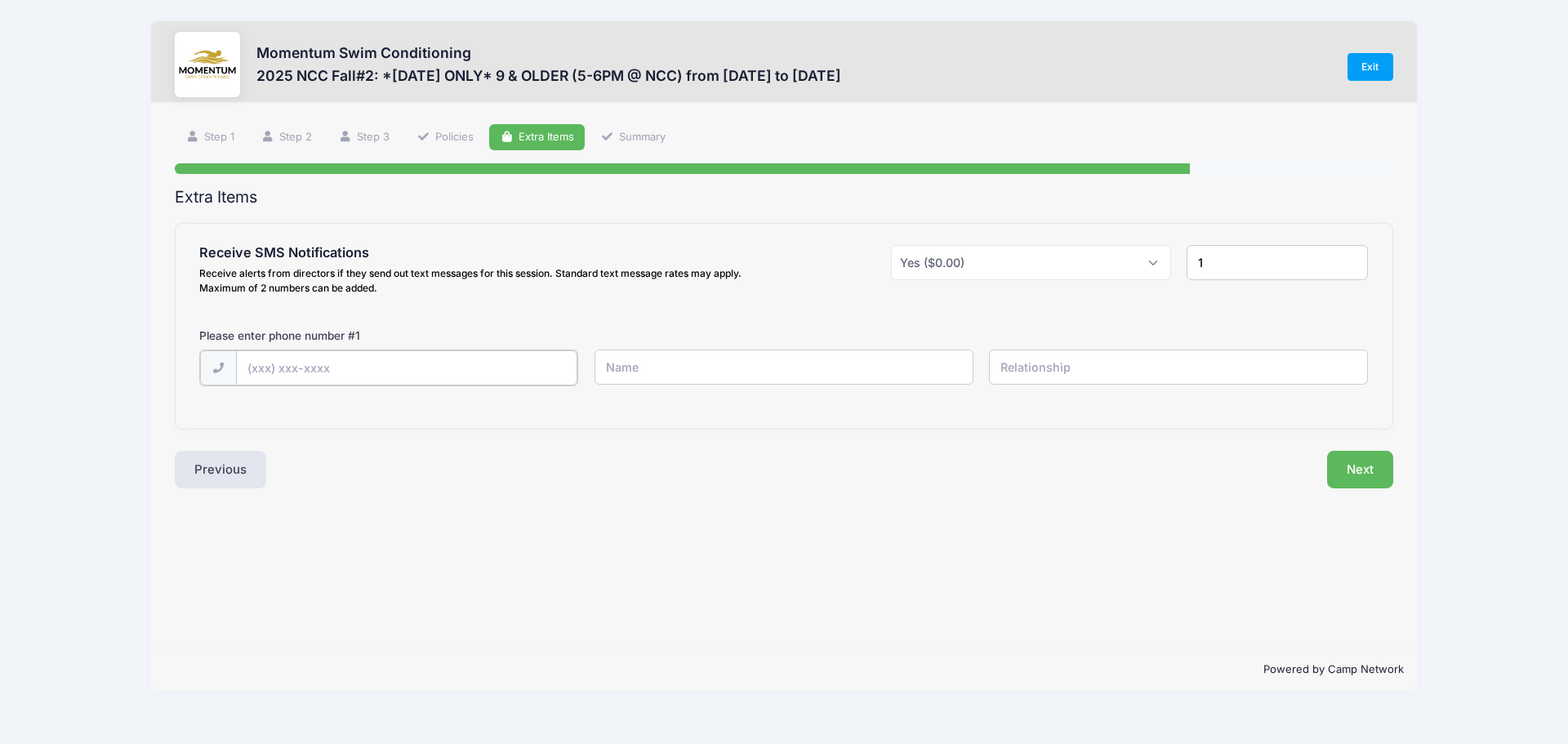
click at [407, 373] on input "text" at bounding box center [407, 368] width 342 height 35
type input "[PHONE_NUMBER]"
click at [684, 375] on input "text" at bounding box center [784, 367] width 379 height 35
type input "[PERSON_NAME]"
type input "Mom"
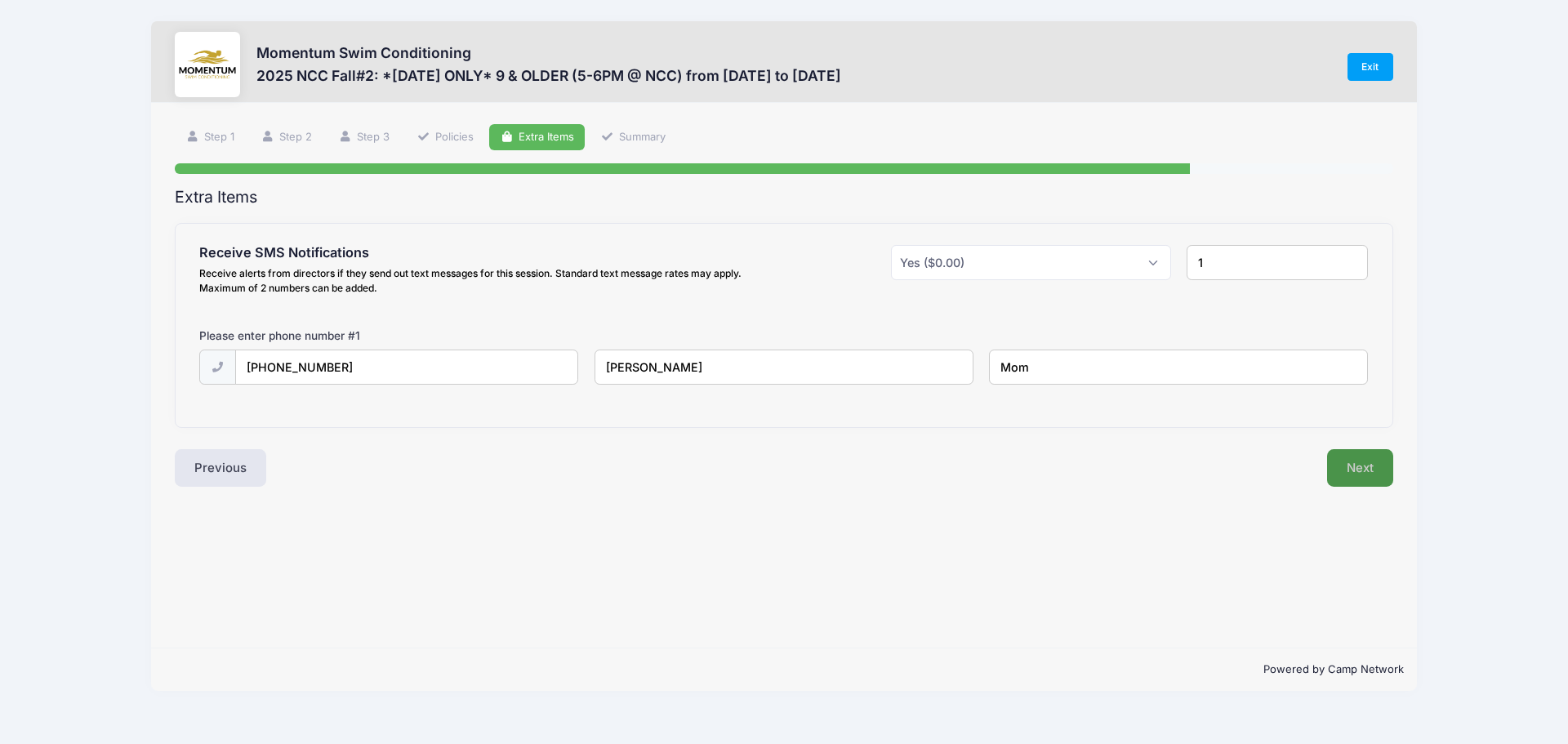
click at [1369, 469] on button "Next" at bounding box center [1360, 467] width 66 height 38
